Goal: Transaction & Acquisition: Purchase product/service

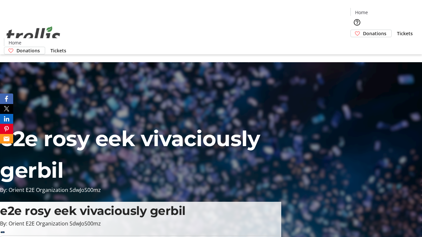
click at [363, 30] on span "Donations" at bounding box center [374, 33] width 23 height 7
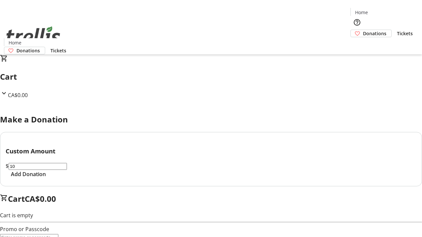
click at [46, 178] on span "Add Donation" at bounding box center [28, 174] width 35 height 8
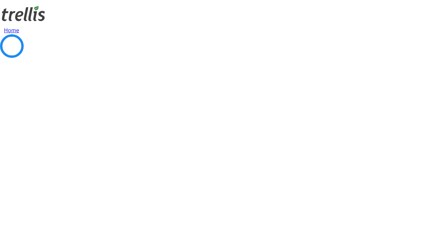
select select "CA"
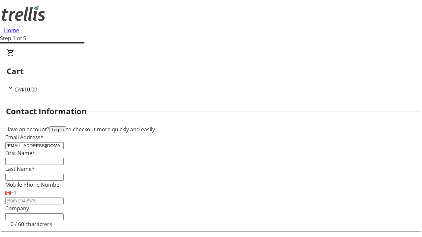
type input "[EMAIL_ADDRESS][DOMAIN_NAME]"
type input "Kiara"
type input "[PERSON_NAME]"
type input "[STREET_ADDRESS][PERSON_NAME]"
type input "Kelowna"
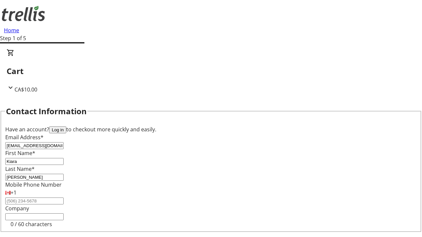
select select "BC"
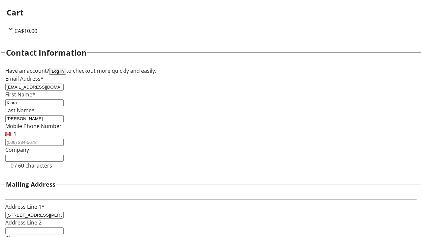
type input "Kelowna"
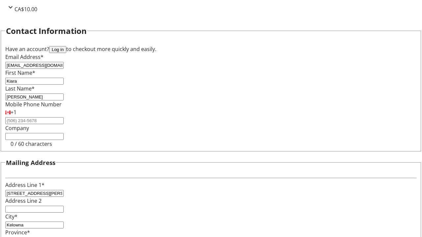
type input "V1Y 0C2"
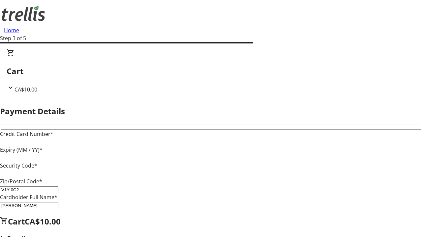
type input "V1Y 0C2"
